Goal: Obtain resource: Download file/media

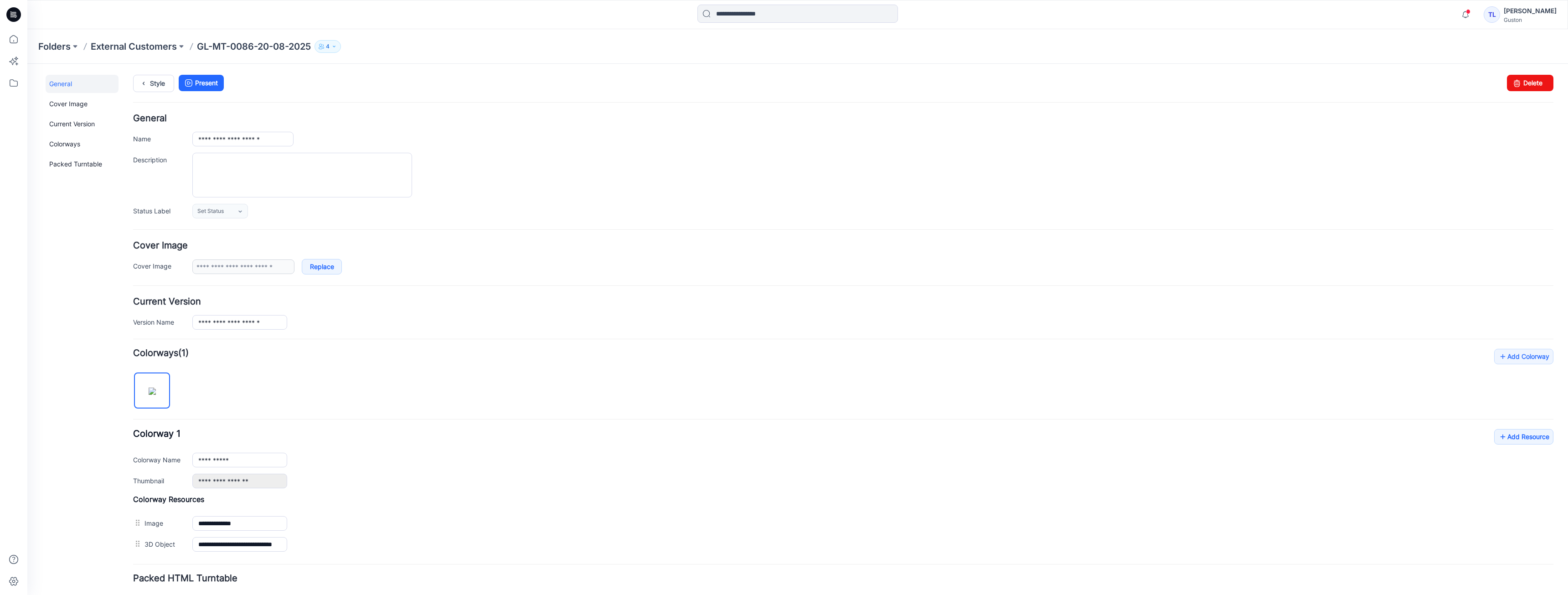
scroll to position [65, 0]
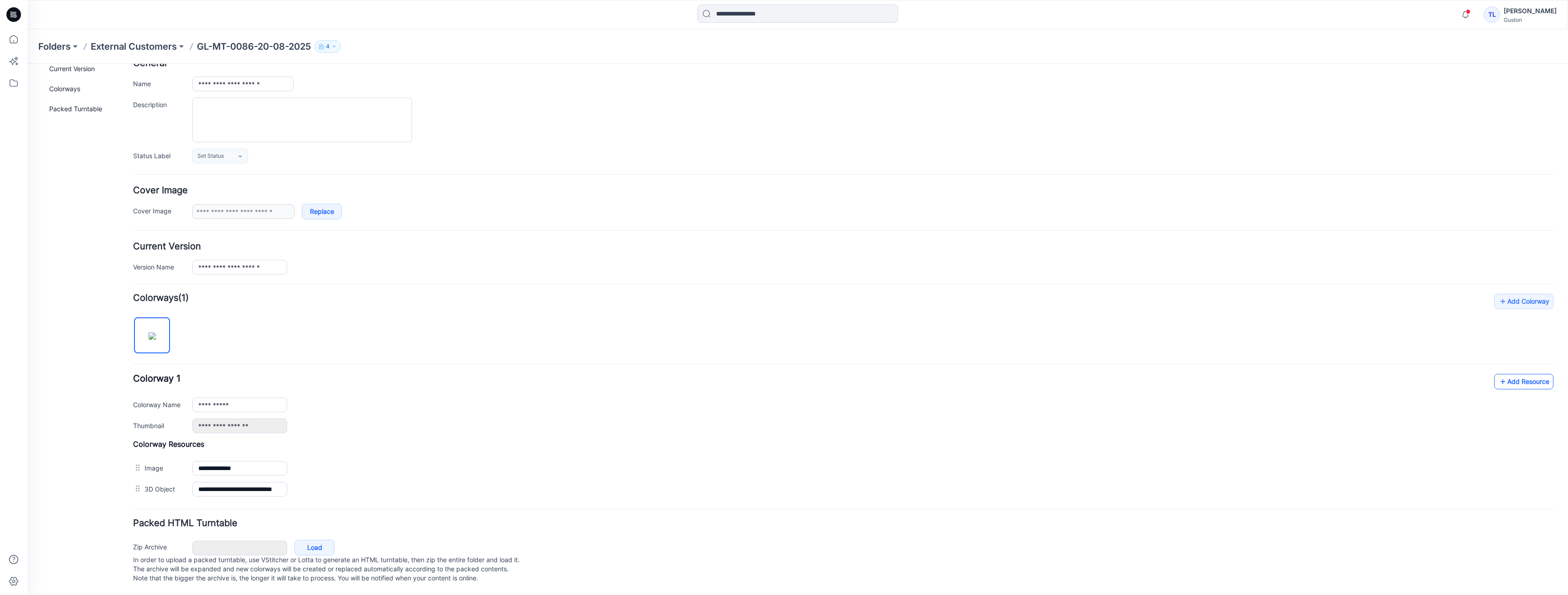
click at [1499, 374] on icon at bounding box center [1502, 381] width 9 height 15
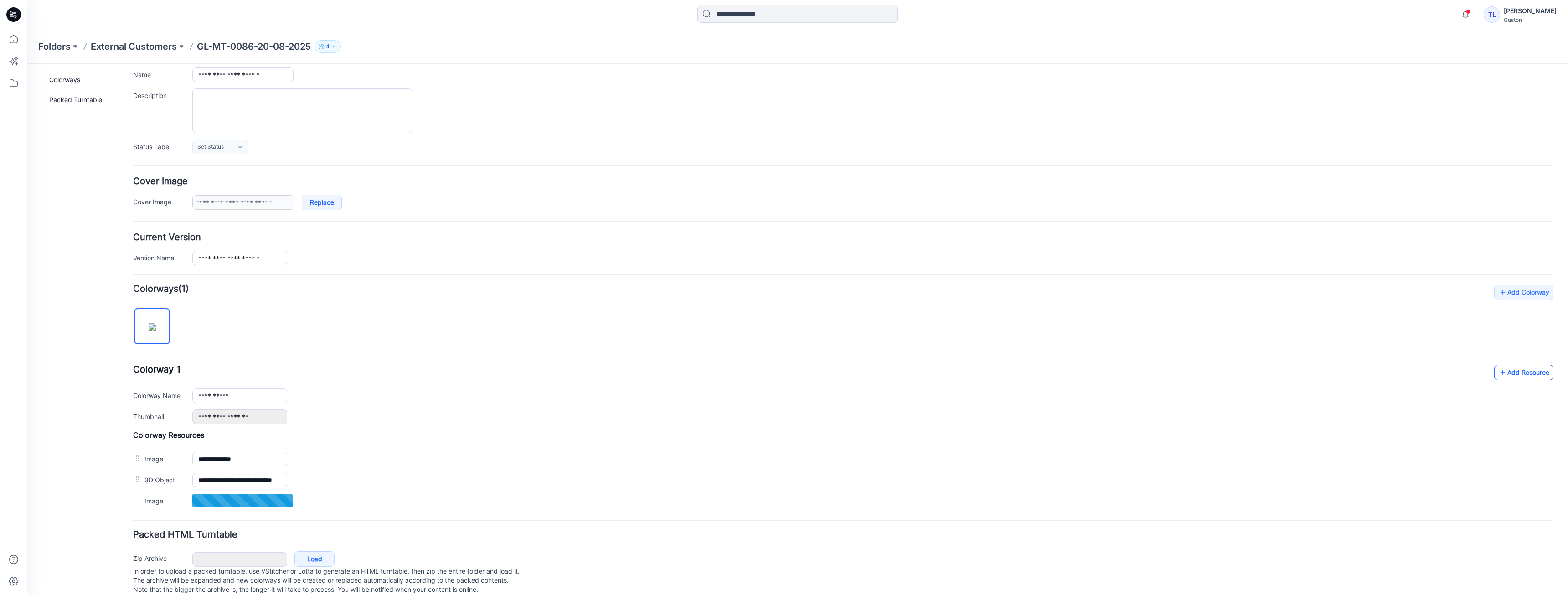
click at [1499, 374] on icon at bounding box center [1502, 372] width 9 height 15
click at [1499, 371] on icon at bounding box center [1502, 372] width 9 height 15
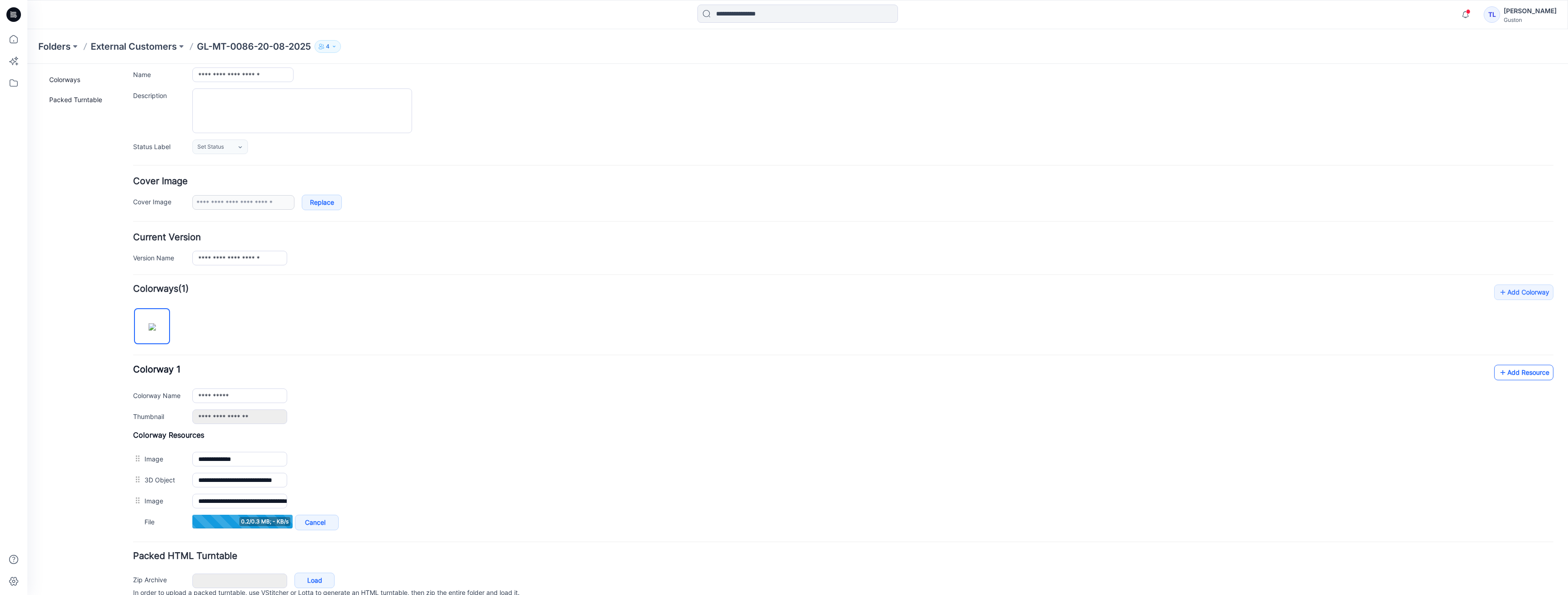
click at [1499, 371] on icon at bounding box center [1502, 372] width 9 height 15
click at [1499, 373] on icon at bounding box center [1502, 372] width 9 height 15
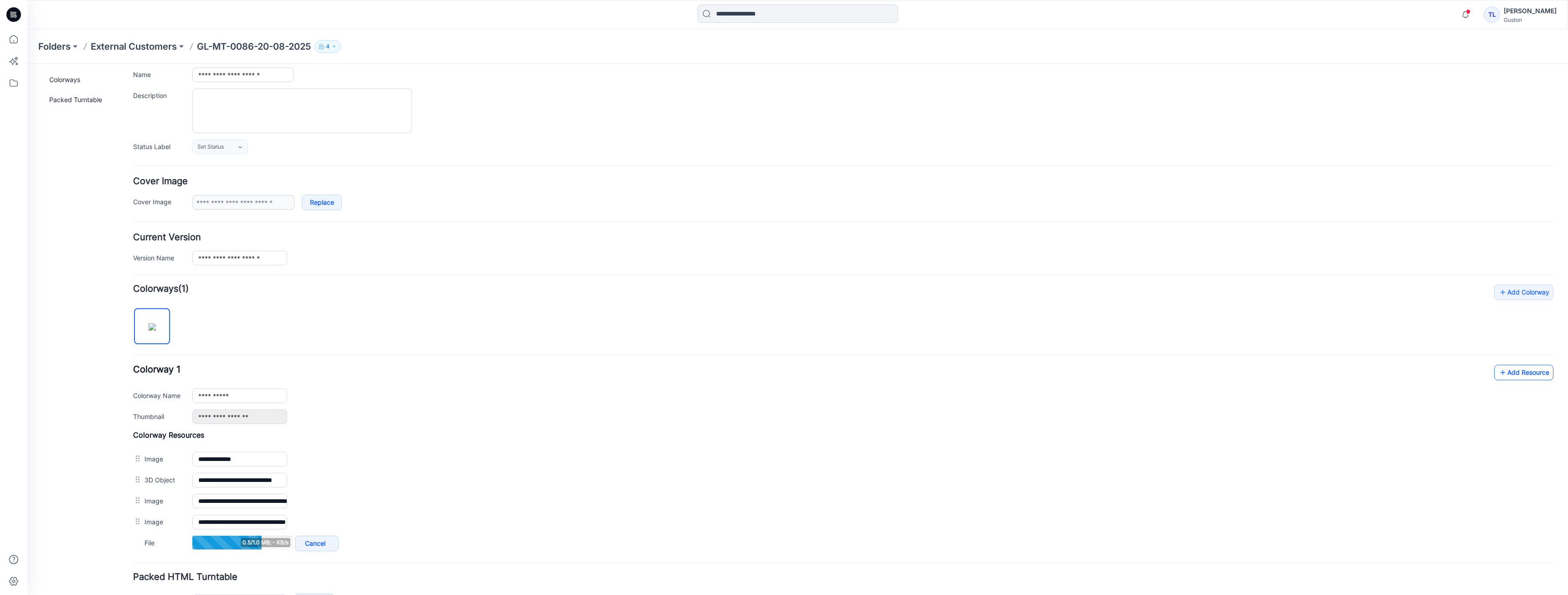
click at [1500, 372] on link "Add Resource" at bounding box center [1524, 373] width 60 height 16
click at [1500, 376] on link "Add Resource" at bounding box center [1524, 373] width 60 height 16
click at [1499, 375] on icon at bounding box center [1502, 372] width 9 height 15
click at [1500, 368] on link "Add Resource" at bounding box center [1524, 373] width 60 height 16
click at [1495, 376] on link "Add Resource" at bounding box center [1524, 373] width 60 height 16
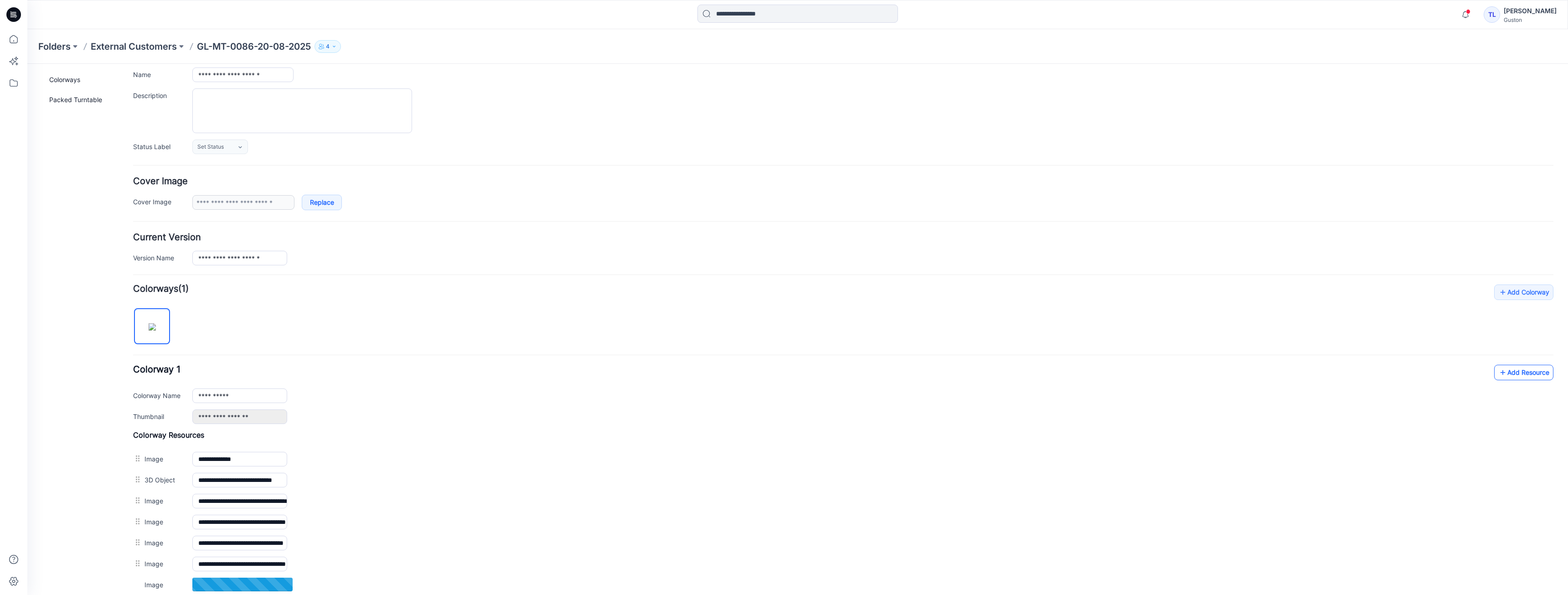
click at [1499, 374] on icon at bounding box center [1502, 372] width 9 height 15
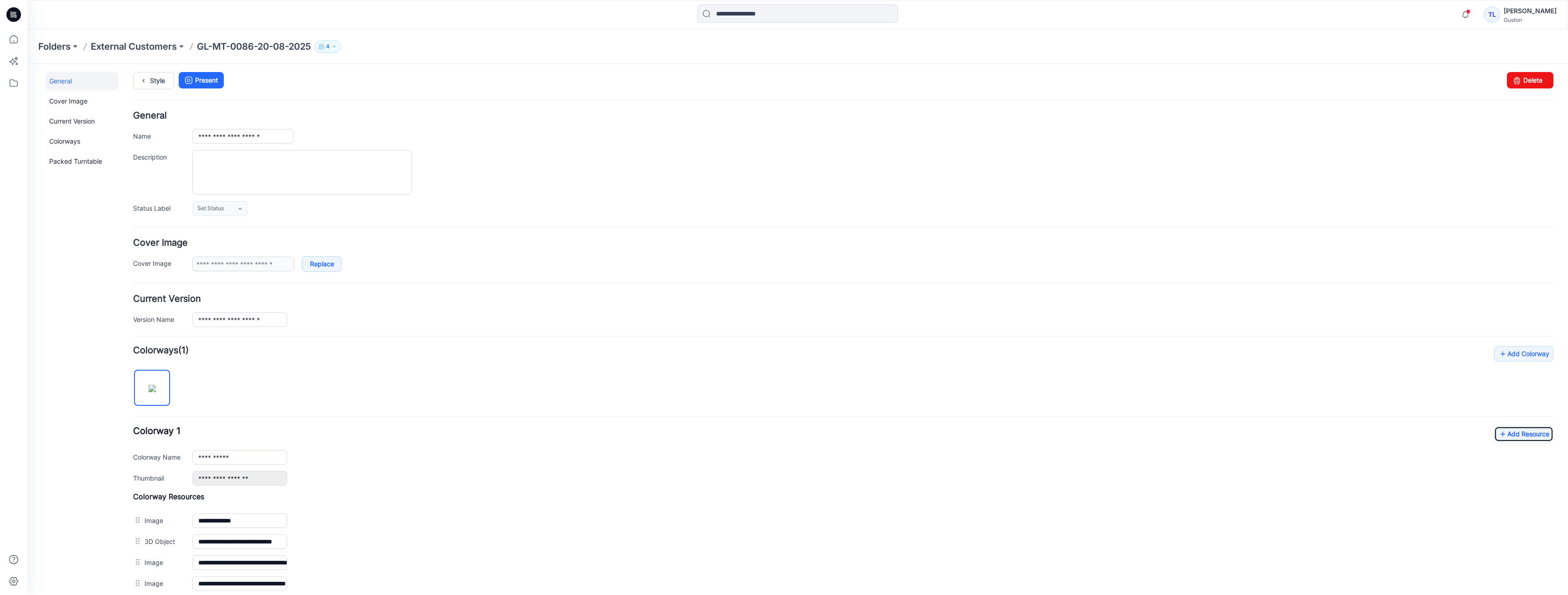
scroll to position [0, 0]
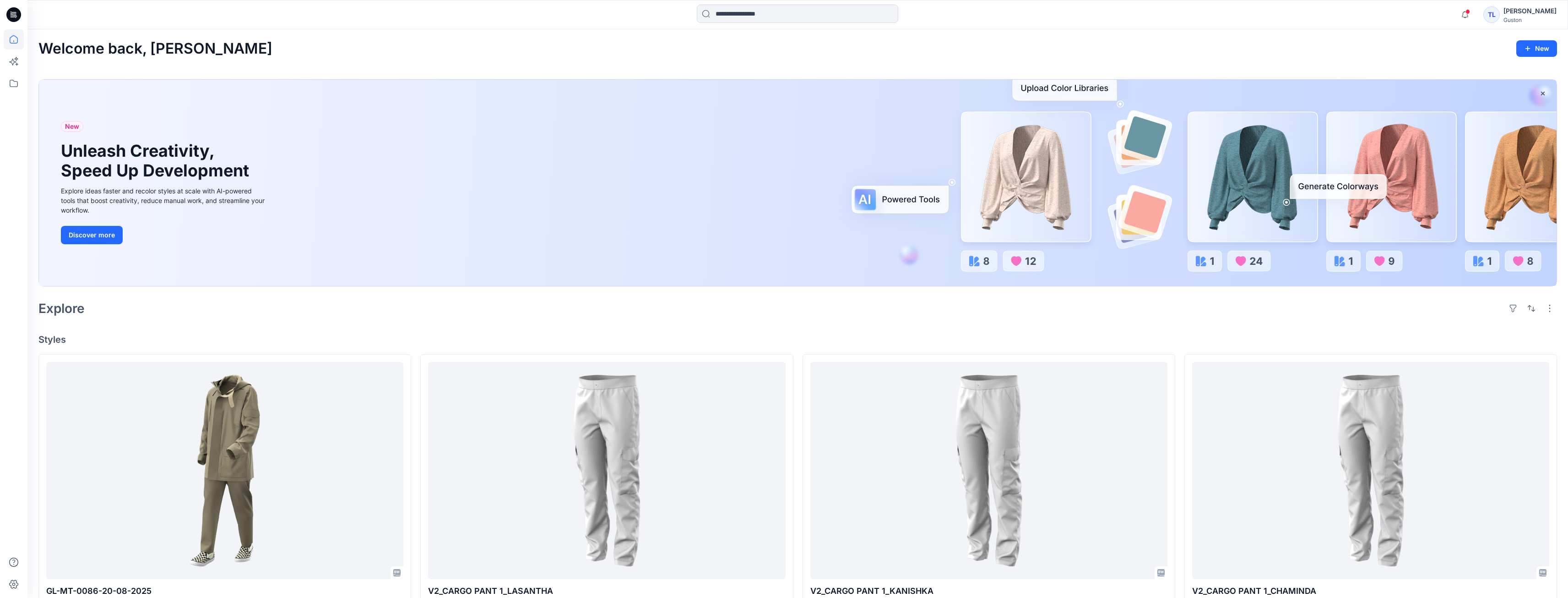
scroll to position [138, 0]
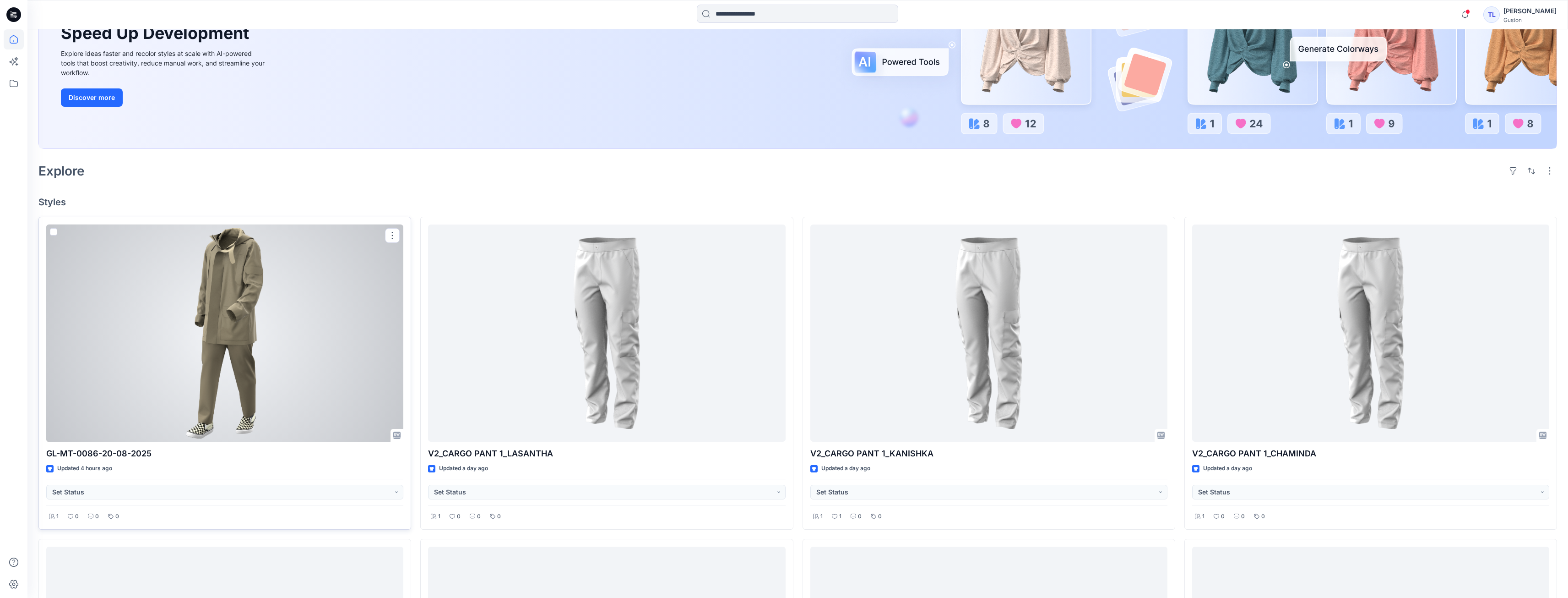
click at [214, 357] on div at bounding box center [224, 332] width 357 height 217
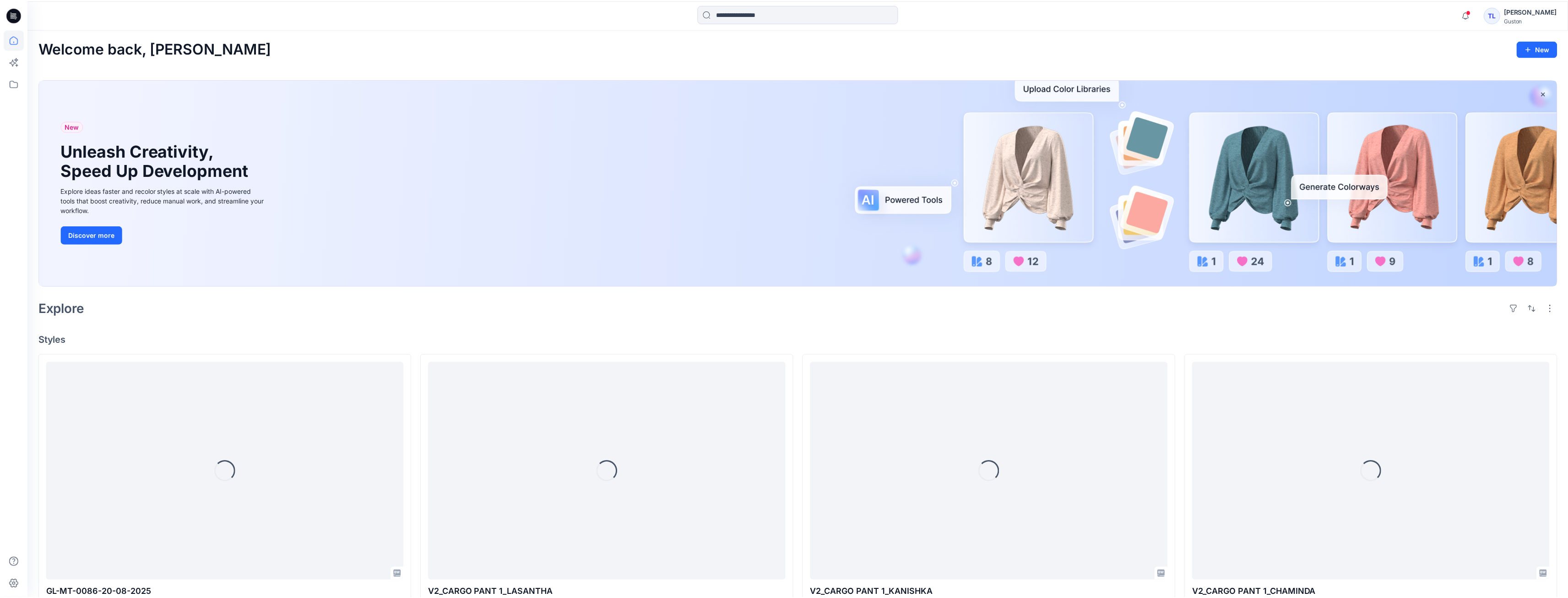
scroll to position [138, 0]
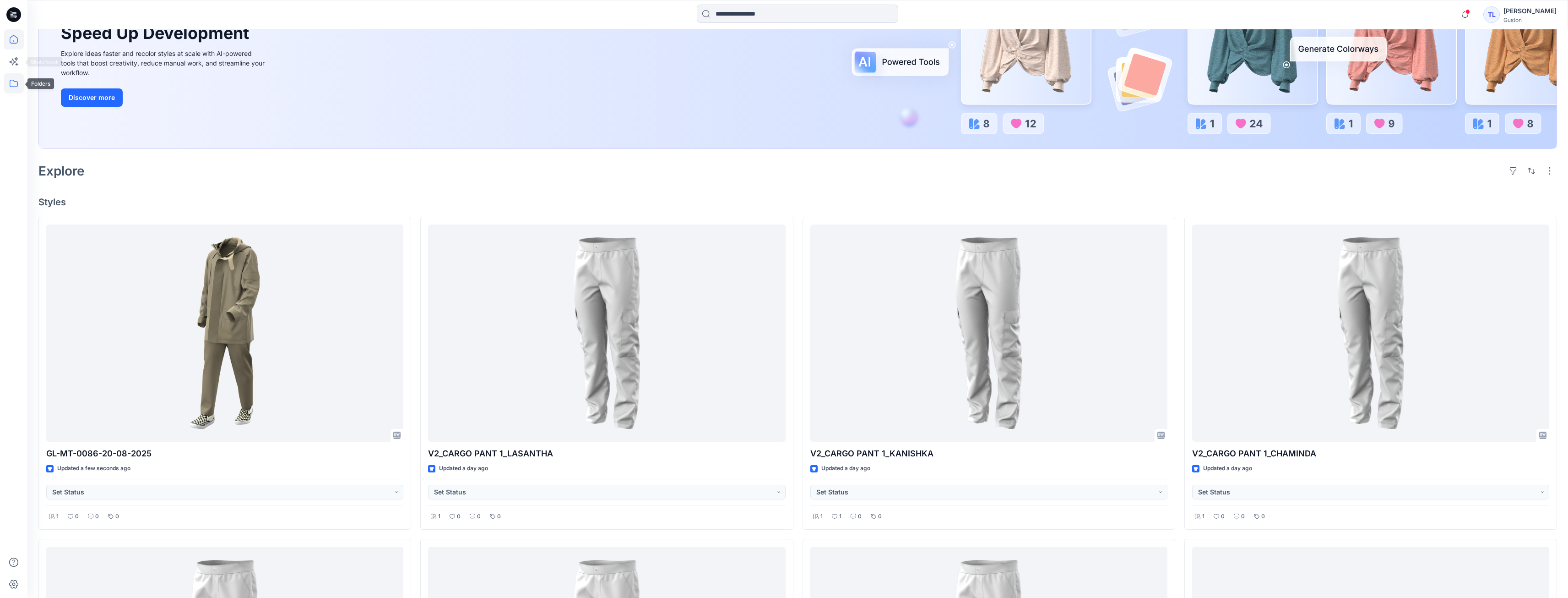
click at [13, 81] on icon at bounding box center [14, 84] width 20 height 20
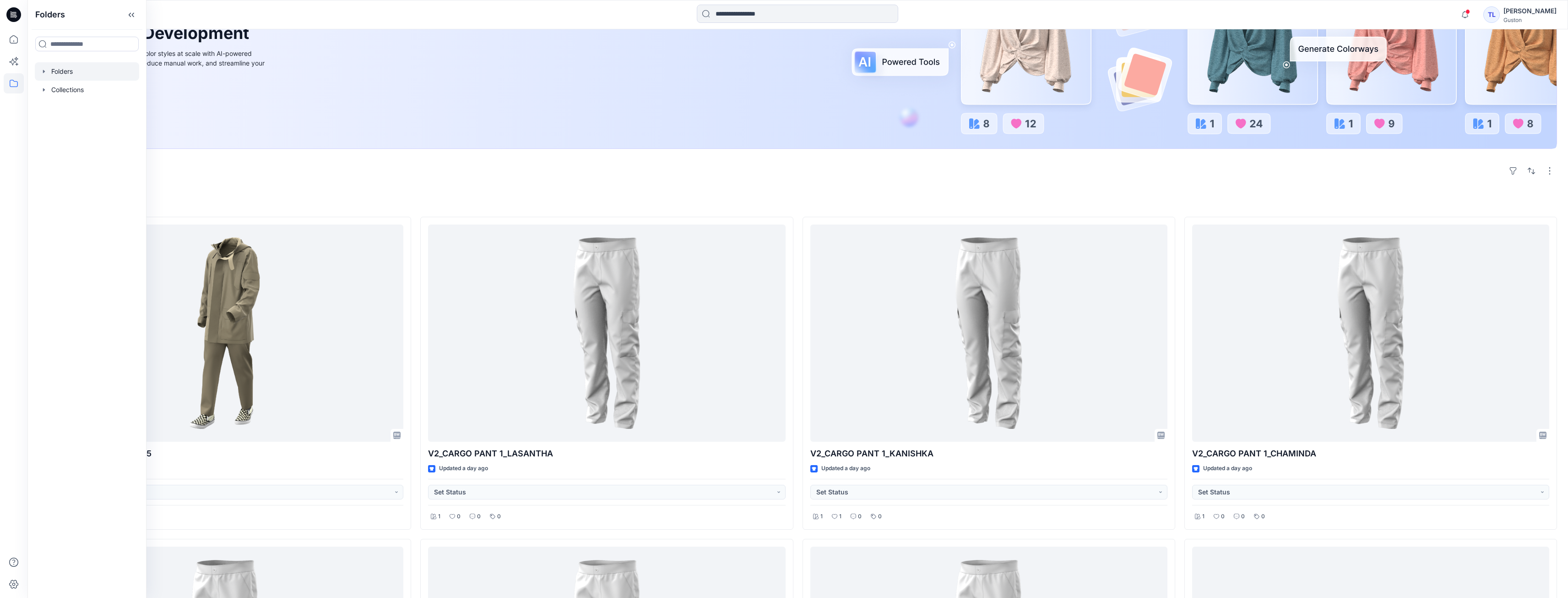
click at [67, 74] on div at bounding box center [87, 71] width 104 height 19
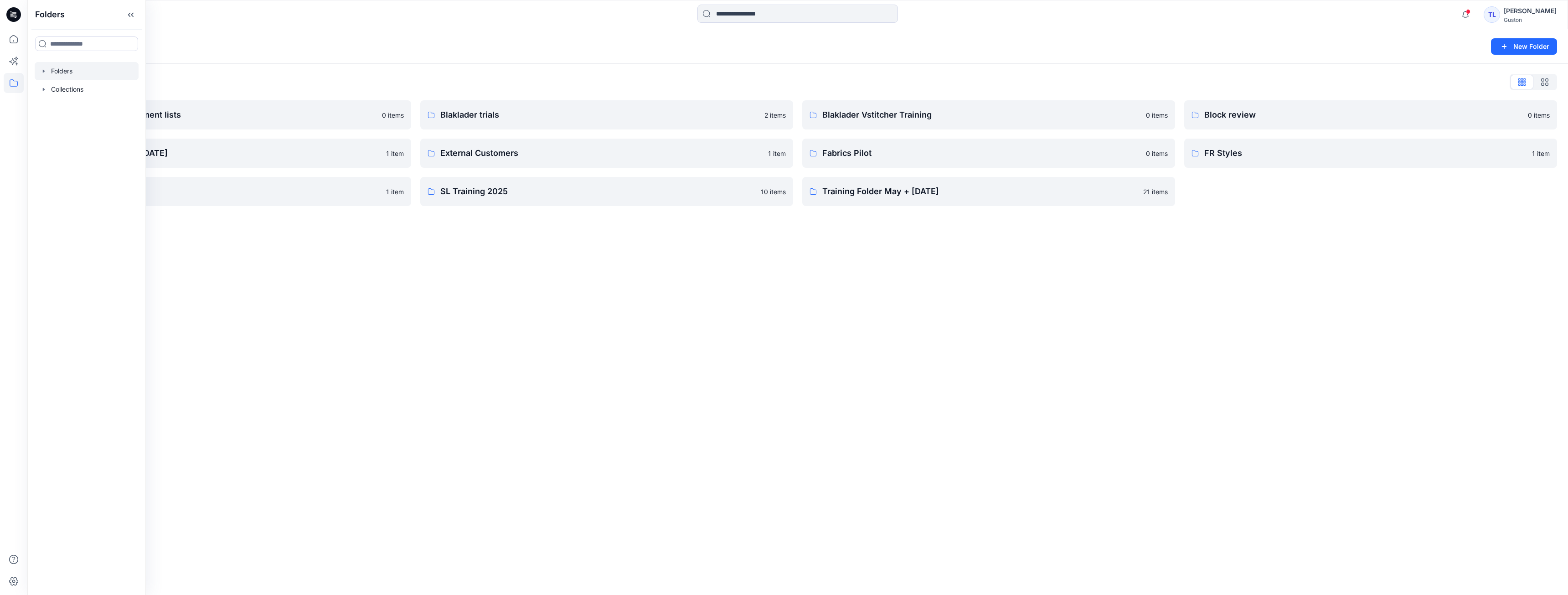
click at [607, 232] on div "Folders New Folder Folders List Avatars and measurement lists 0 items Developme…" at bounding box center [798, 312] width 1541 height 566
click at [194, 115] on p "Avatars and measurement lists" at bounding box center [217, 114] width 318 height 13
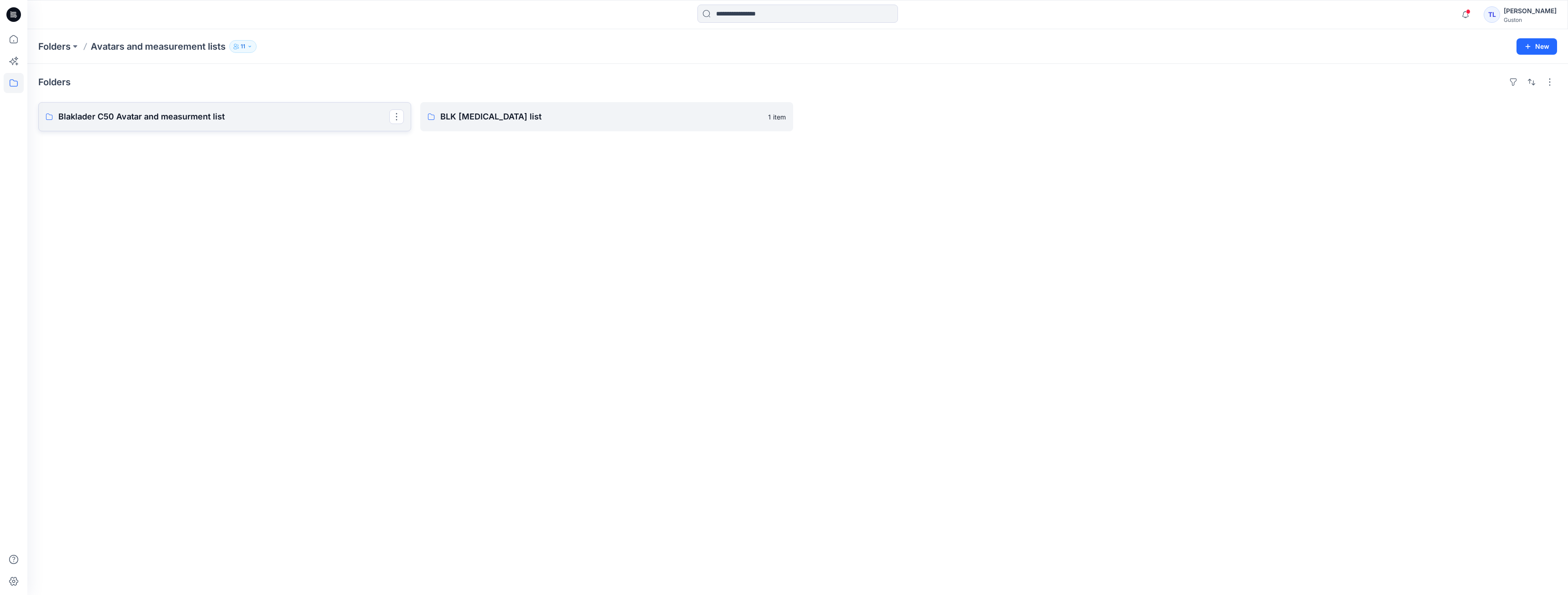
click at [251, 126] on link "Blaklader C50 Avatar and measurment list" at bounding box center [224, 116] width 373 height 29
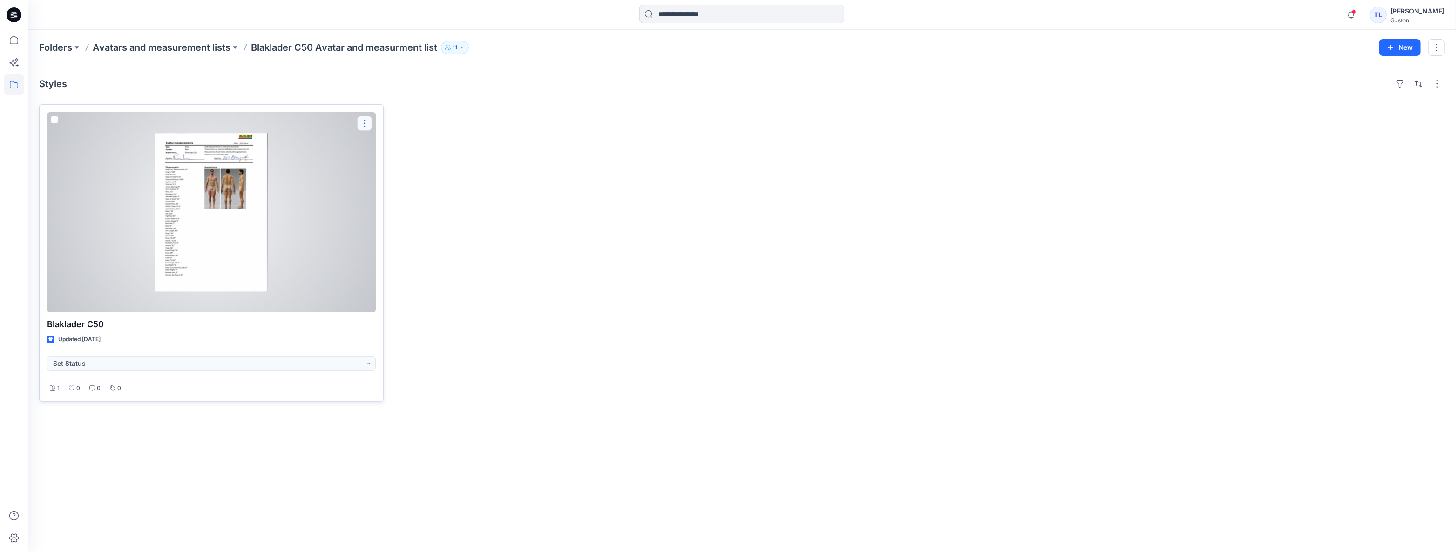
click at [366, 126] on button "button" at bounding box center [364, 123] width 15 height 15
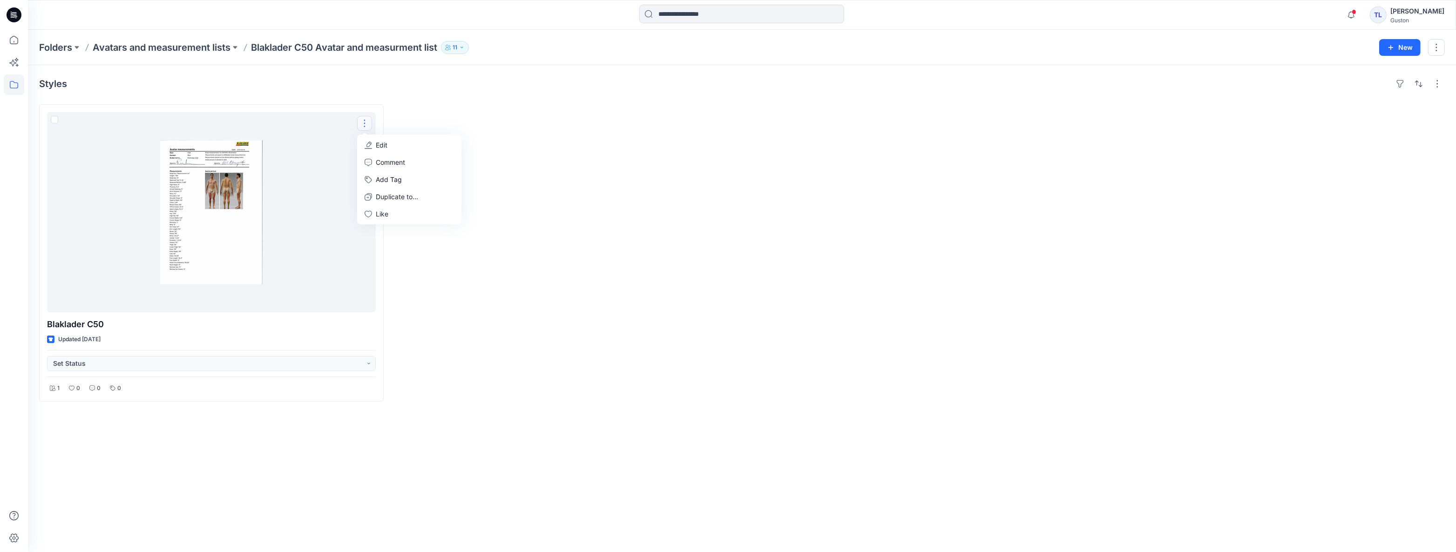
click at [727, 291] on div at bounding box center [565, 253] width 345 height 298
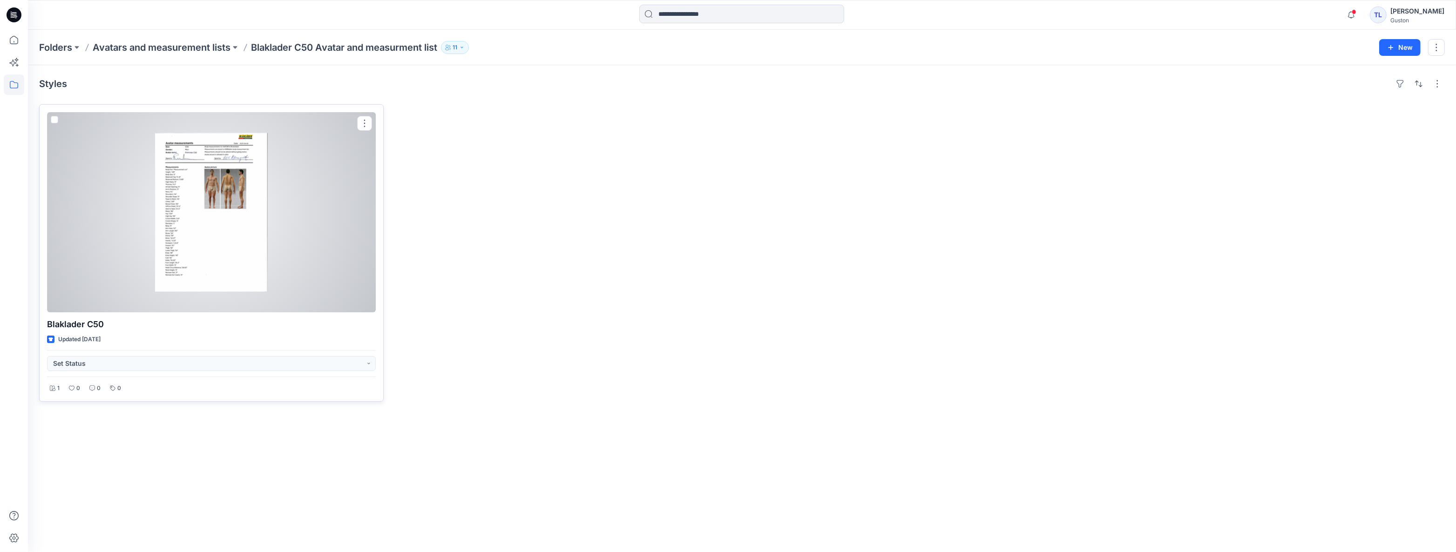
click at [235, 205] on div at bounding box center [211, 212] width 329 height 200
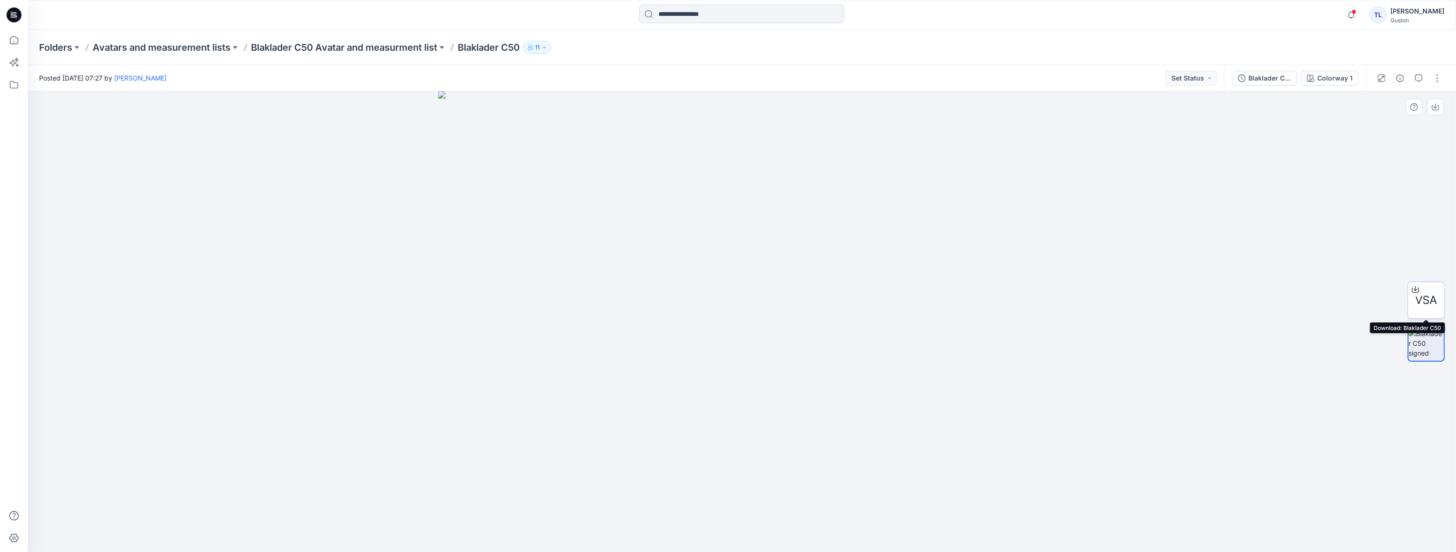
click at [1416, 294] on div at bounding box center [1415, 289] width 15 height 15
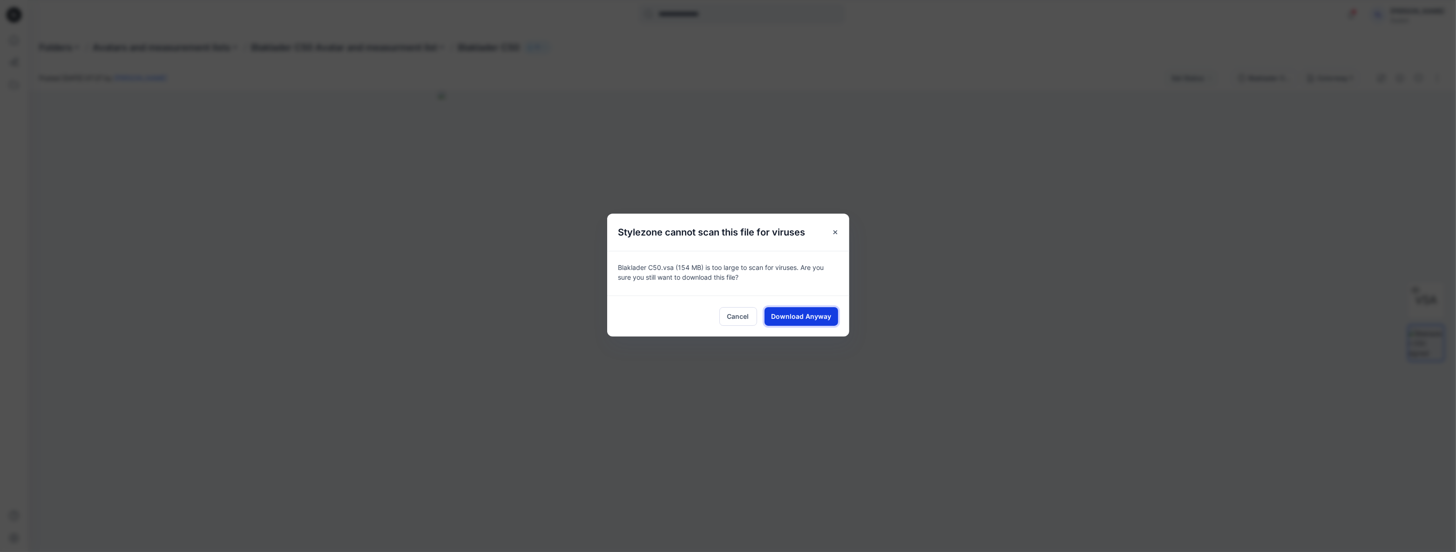
click at [810, 316] on span "Download Anyway" at bounding box center [801, 317] width 60 height 10
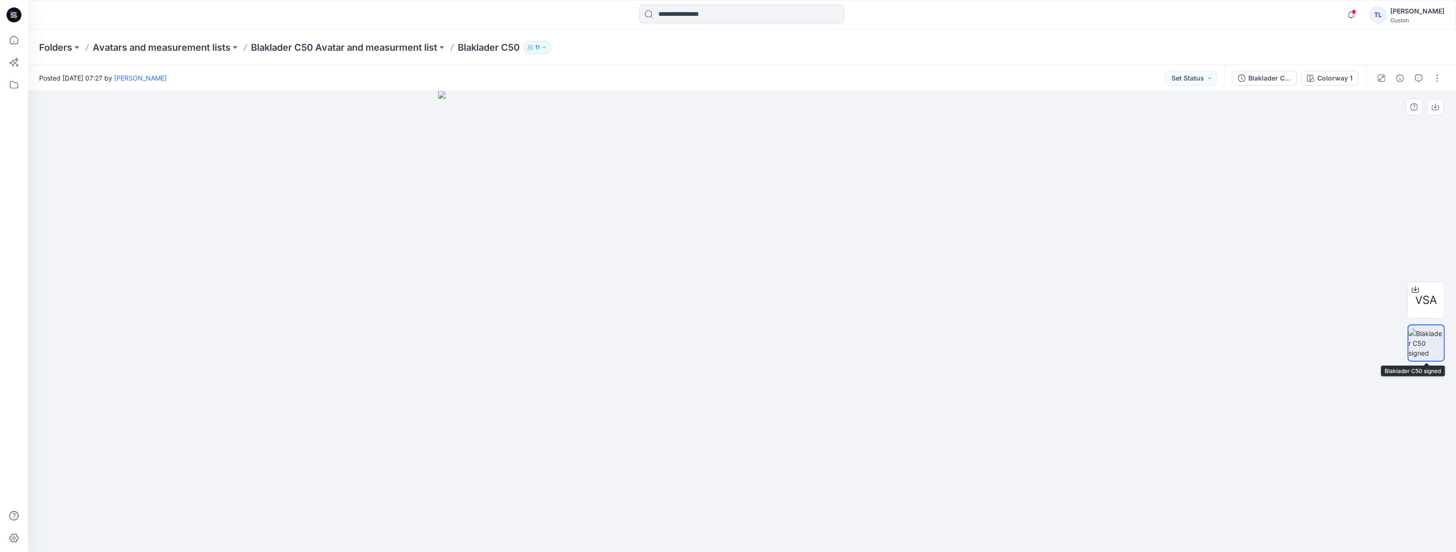
click at [1425, 349] on img at bounding box center [1426, 343] width 35 height 29
click at [1439, 106] on icon "button" at bounding box center [1435, 107] width 7 height 5
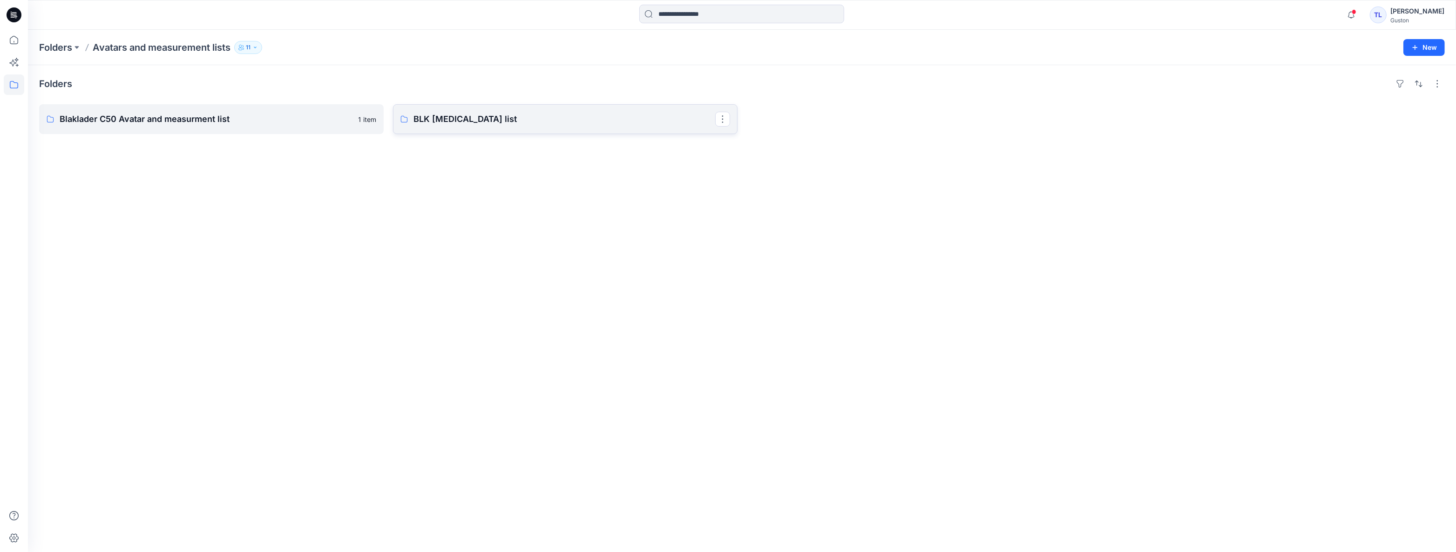
click at [456, 124] on p "BLK body measurement list" at bounding box center [565, 119] width 302 height 13
click at [182, 125] on p "Blaklader C50 Avatar and measurment list" at bounding box center [211, 119] width 302 height 13
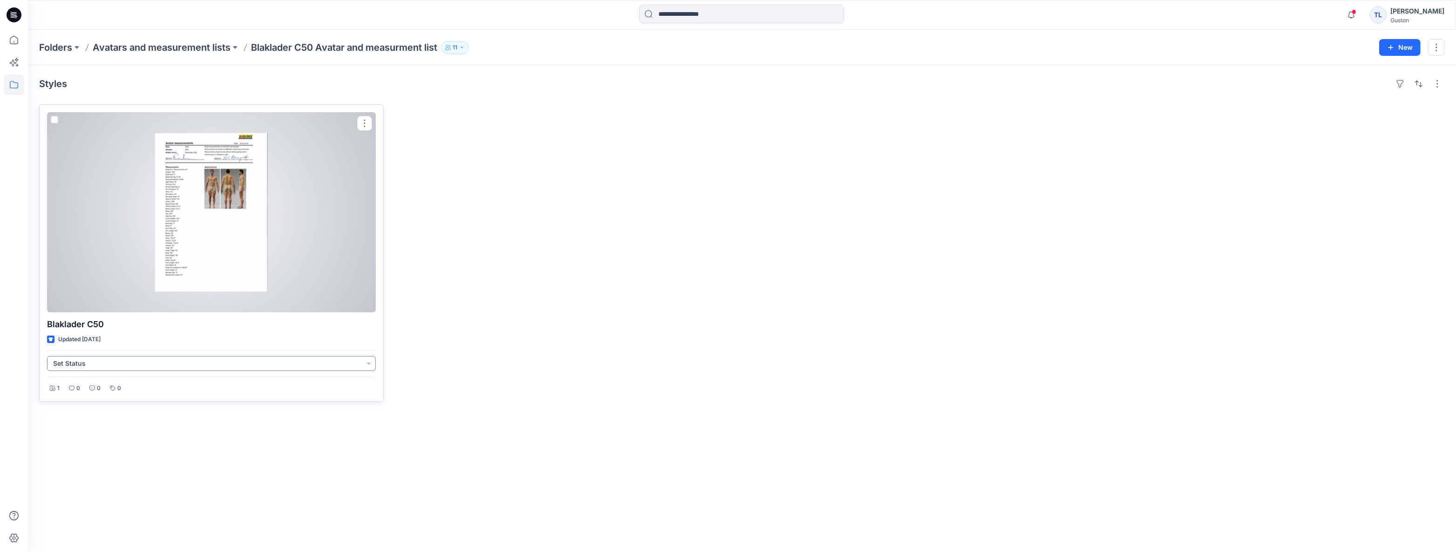
click at [367, 363] on button "Set Status" at bounding box center [211, 363] width 329 height 15
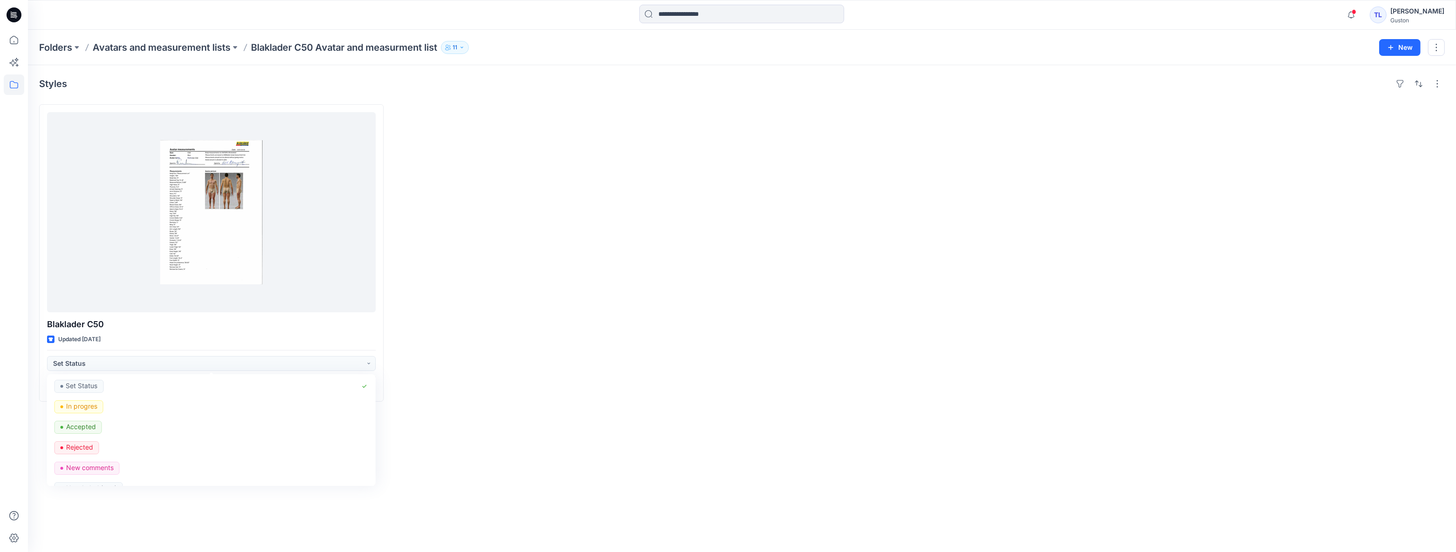
click at [622, 405] on div "Styles Blaklader C50 Updated 5 months ago Set Status Set Status In progres Acce…" at bounding box center [742, 308] width 1428 height 487
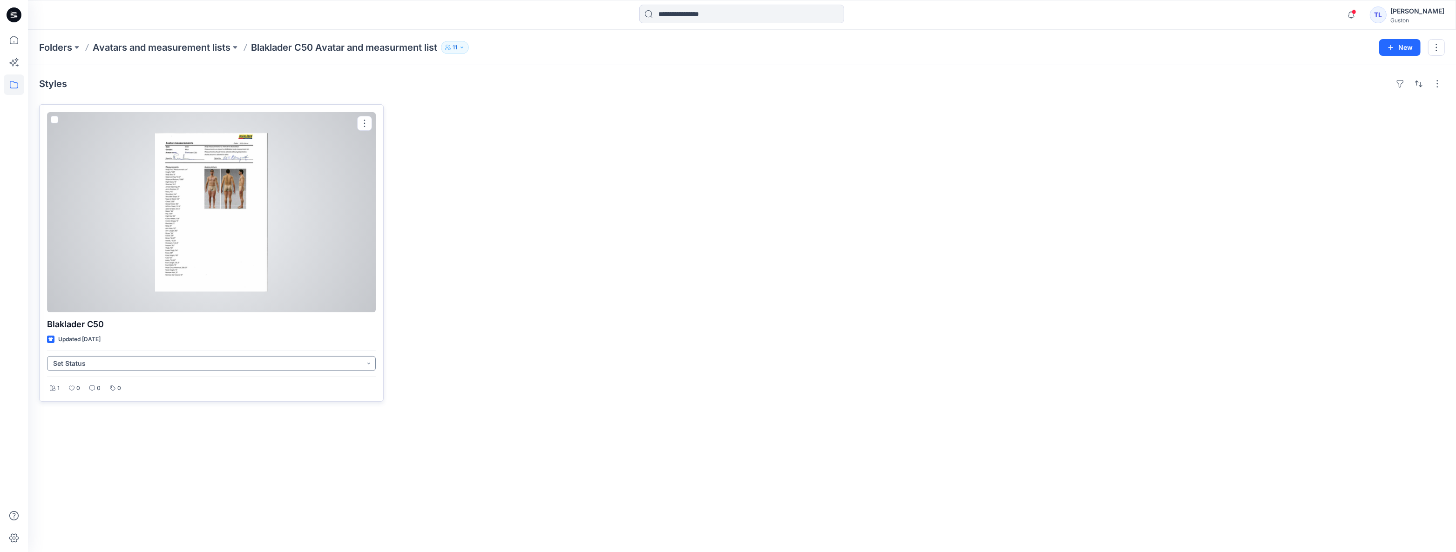
click at [368, 364] on button "Set Status" at bounding box center [211, 363] width 329 height 15
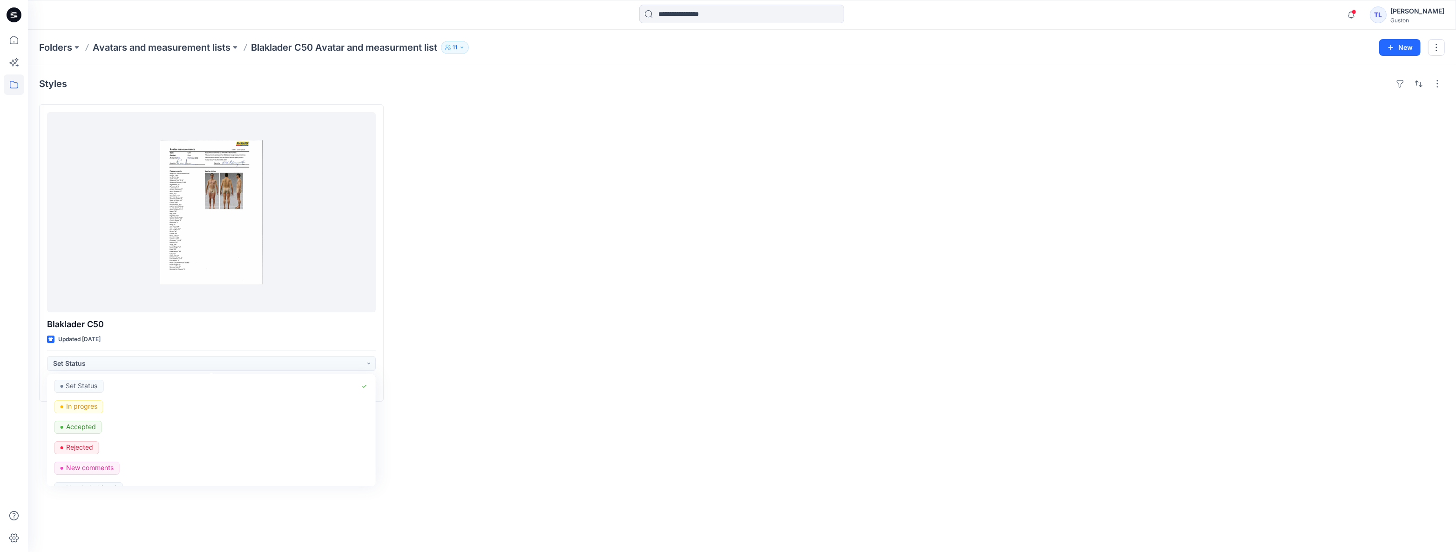
click at [603, 371] on div at bounding box center [565, 253] width 345 height 298
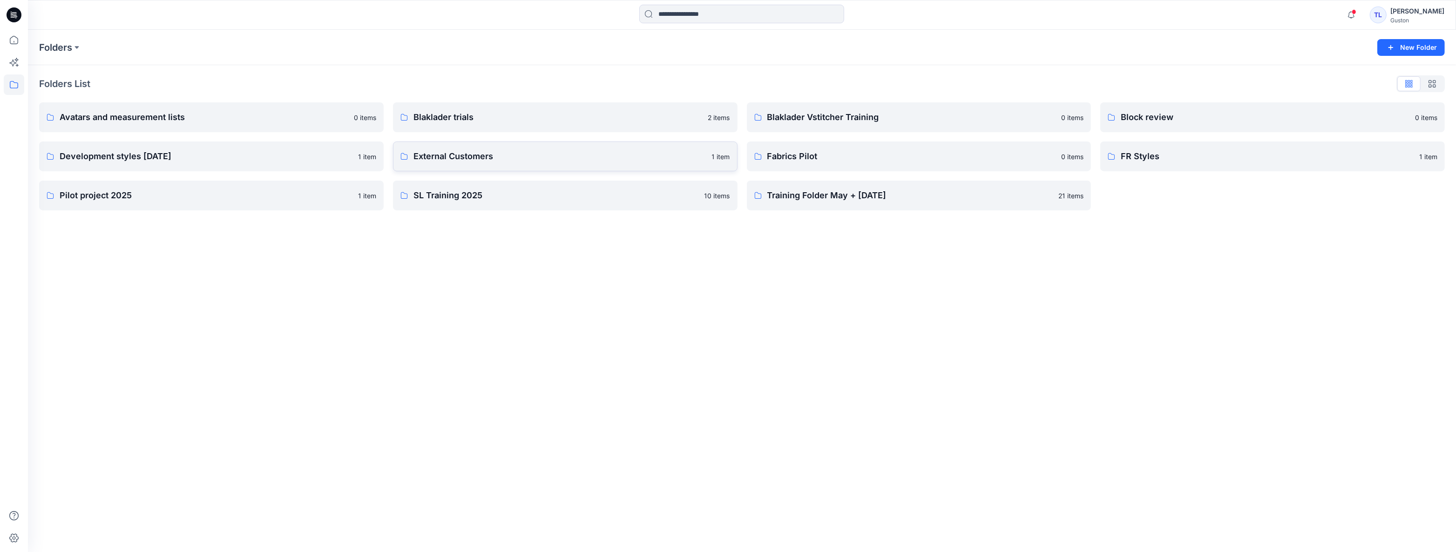
click at [499, 162] on p "External Customers" at bounding box center [560, 156] width 293 height 13
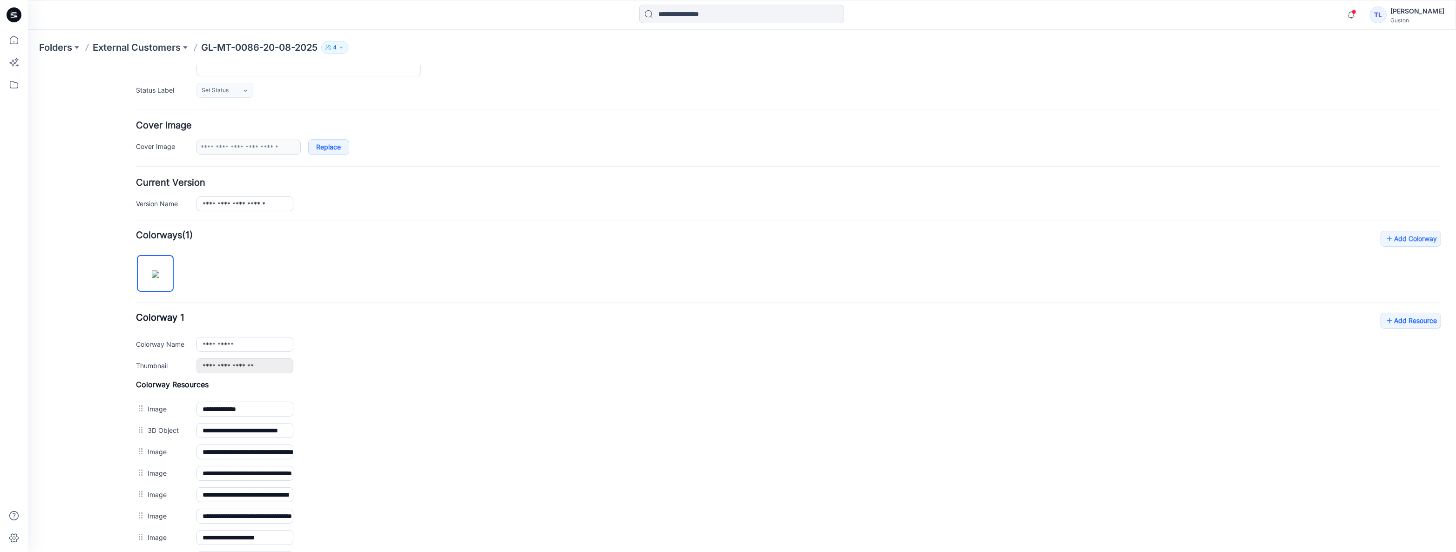
scroll to position [37, 0]
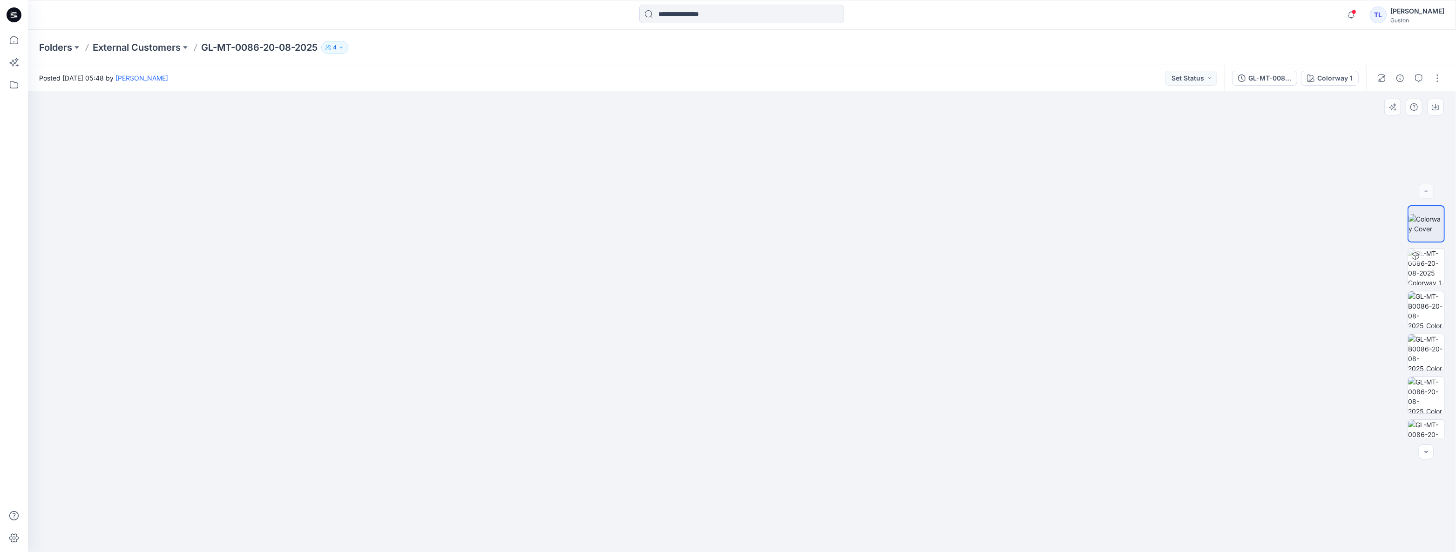
drag, startPoint x: 870, startPoint y: 316, endPoint x: 942, endPoint y: 453, distance: 154.8
click at [1002, 489] on div at bounding box center [742, 321] width 1428 height 461
click at [349, 258] on div at bounding box center [742, 321] width 1428 height 461
click at [1412, 267] on img at bounding box center [1426, 267] width 36 height 36
